Goal: Task Accomplishment & Management: Use online tool/utility

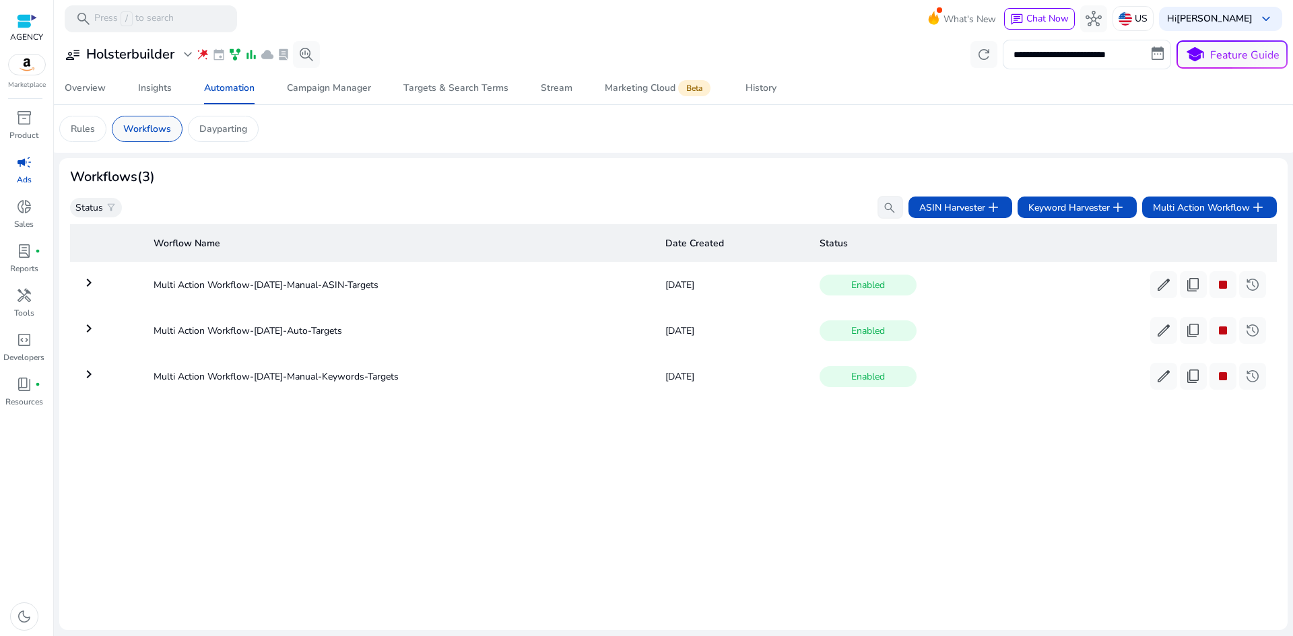
click at [172, 128] on div "Workflows" at bounding box center [147, 129] width 71 height 26
click at [745, 83] on div "History" at bounding box center [760, 87] width 31 height 9
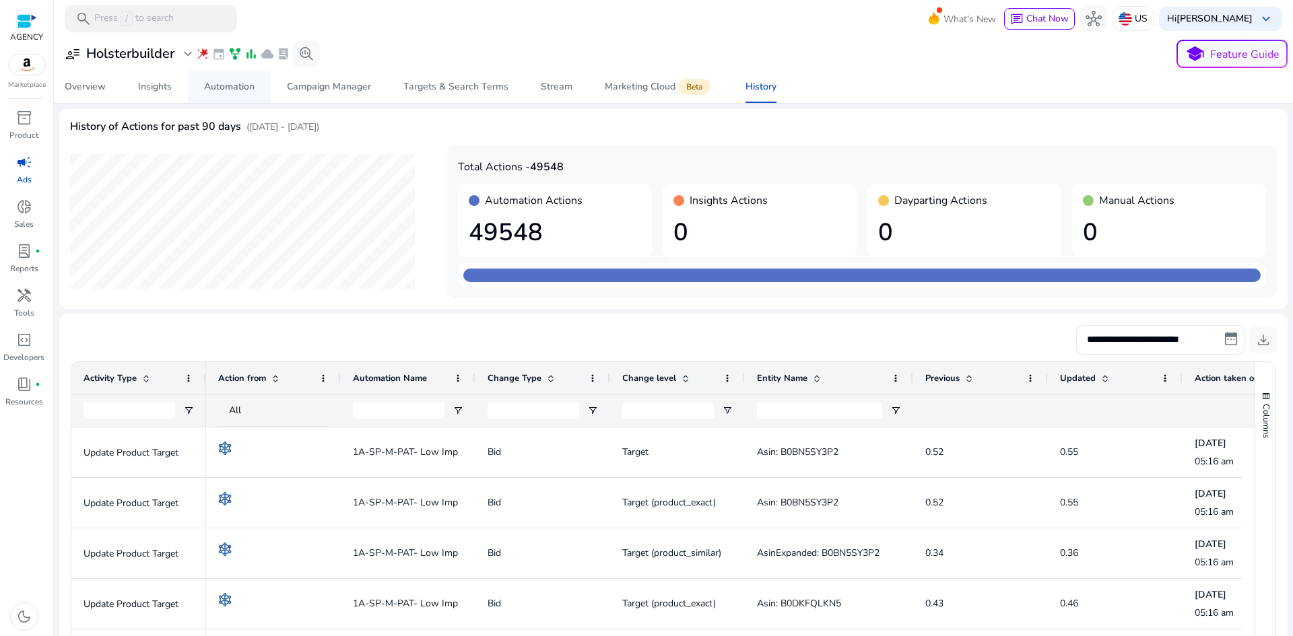
click at [263, 81] on link "Automation" at bounding box center [229, 87] width 83 height 32
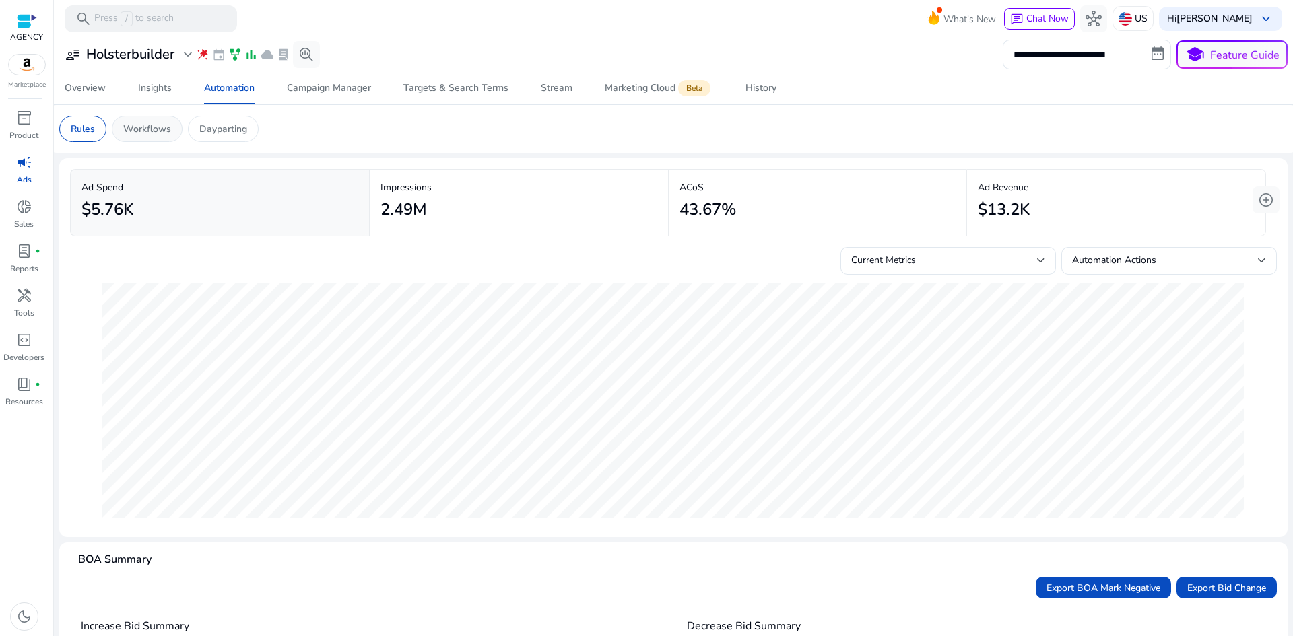
click at [156, 121] on div "Workflows" at bounding box center [147, 129] width 71 height 26
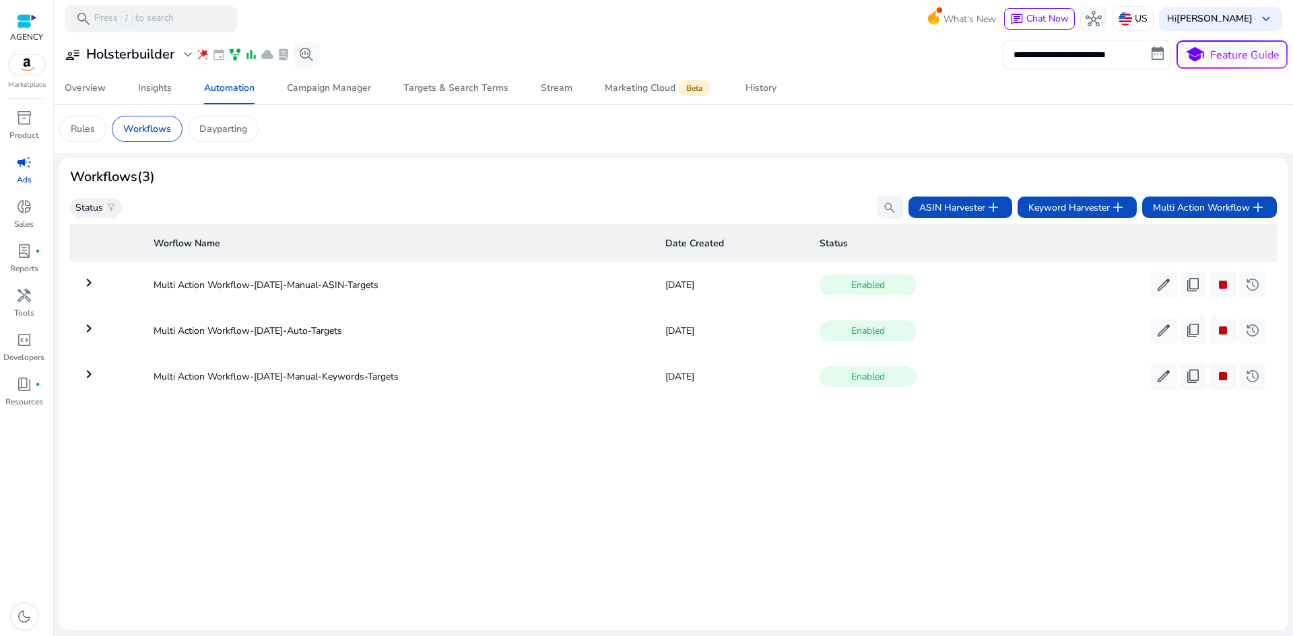
click at [79, 283] on td "keyboard_arrow_right" at bounding box center [106, 284] width 73 height 35
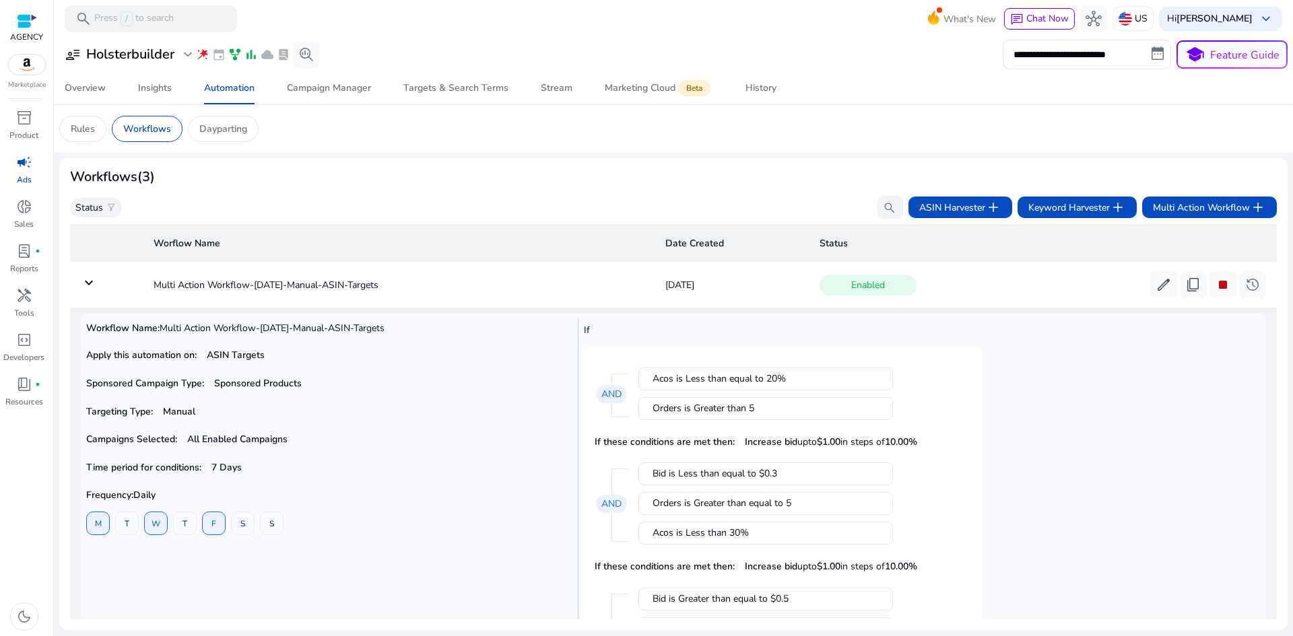
click at [79, 283] on td "keyboard_arrow_down" at bounding box center [106, 284] width 73 height 35
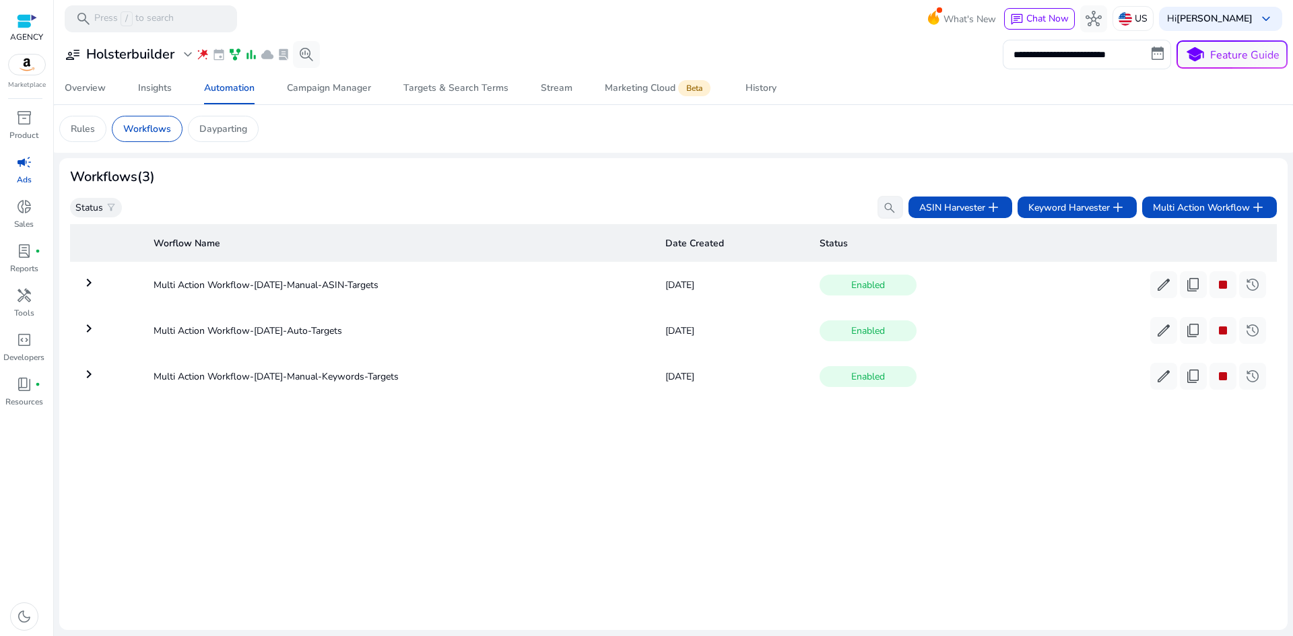
drag, startPoint x: 79, startPoint y: 283, endPoint x: 463, endPoint y: 182, distance: 396.8
click at [471, 180] on div "Workflows (3)" at bounding box center [673, 177] width 1206 height 16
click at [233, 135] on p "Dayparting" at bounding box center [223, 129] width 48 height 14
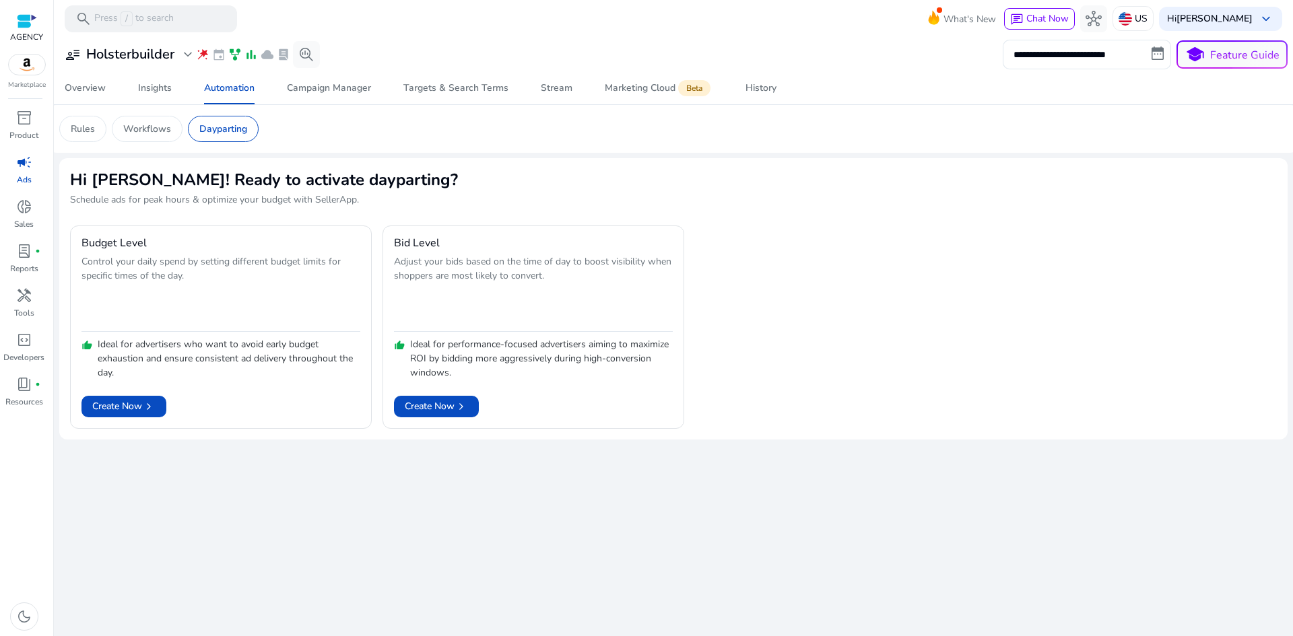
click at [152, 126] on p "Workflows" at bounding box center [147, 129] width 48 height 14
